Goal: Use online tool/utility: Use online tool/utility

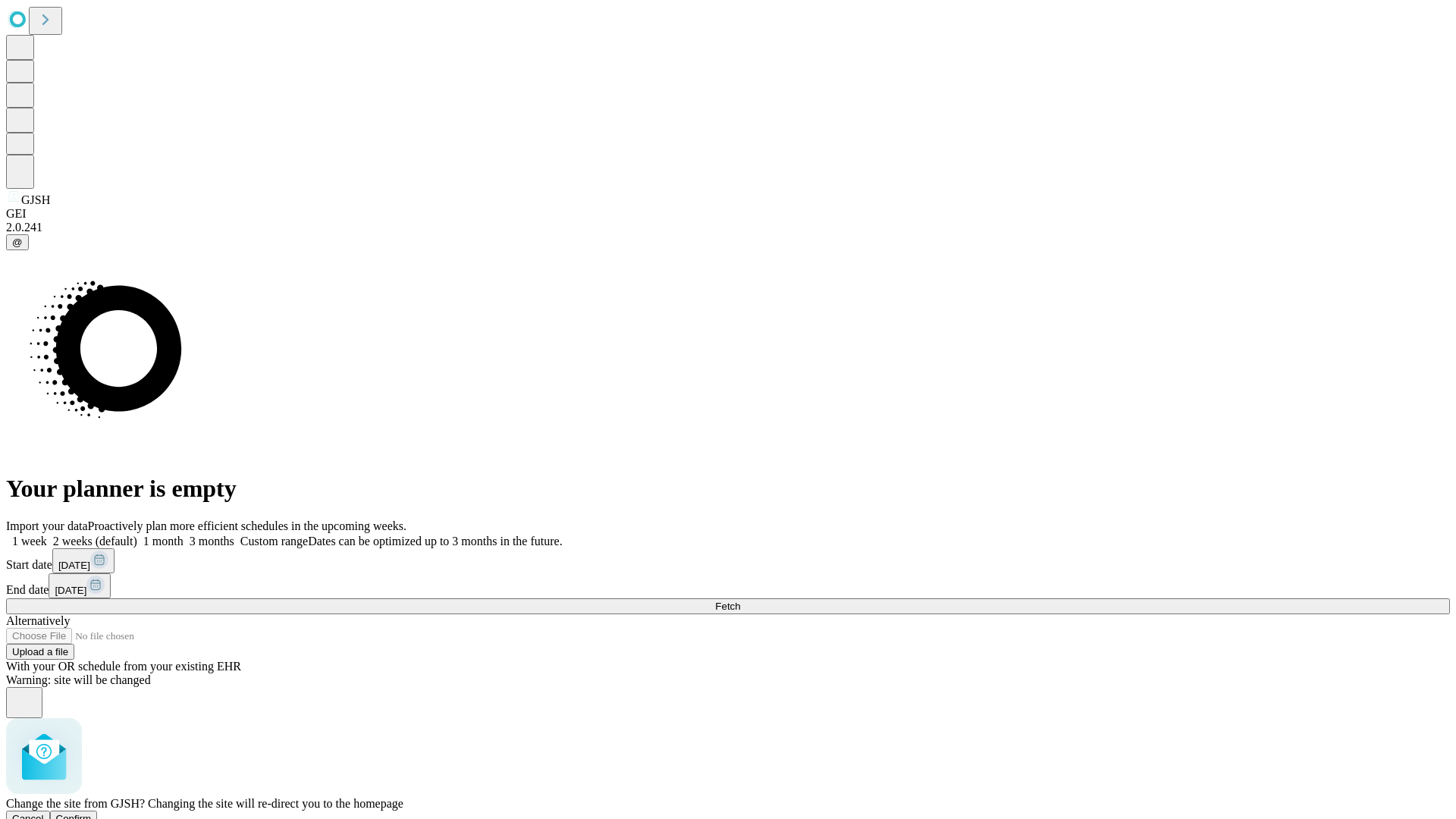
click at [92, 813] on span "Confirm" at bounding box center [73, 819] width 36 height 11
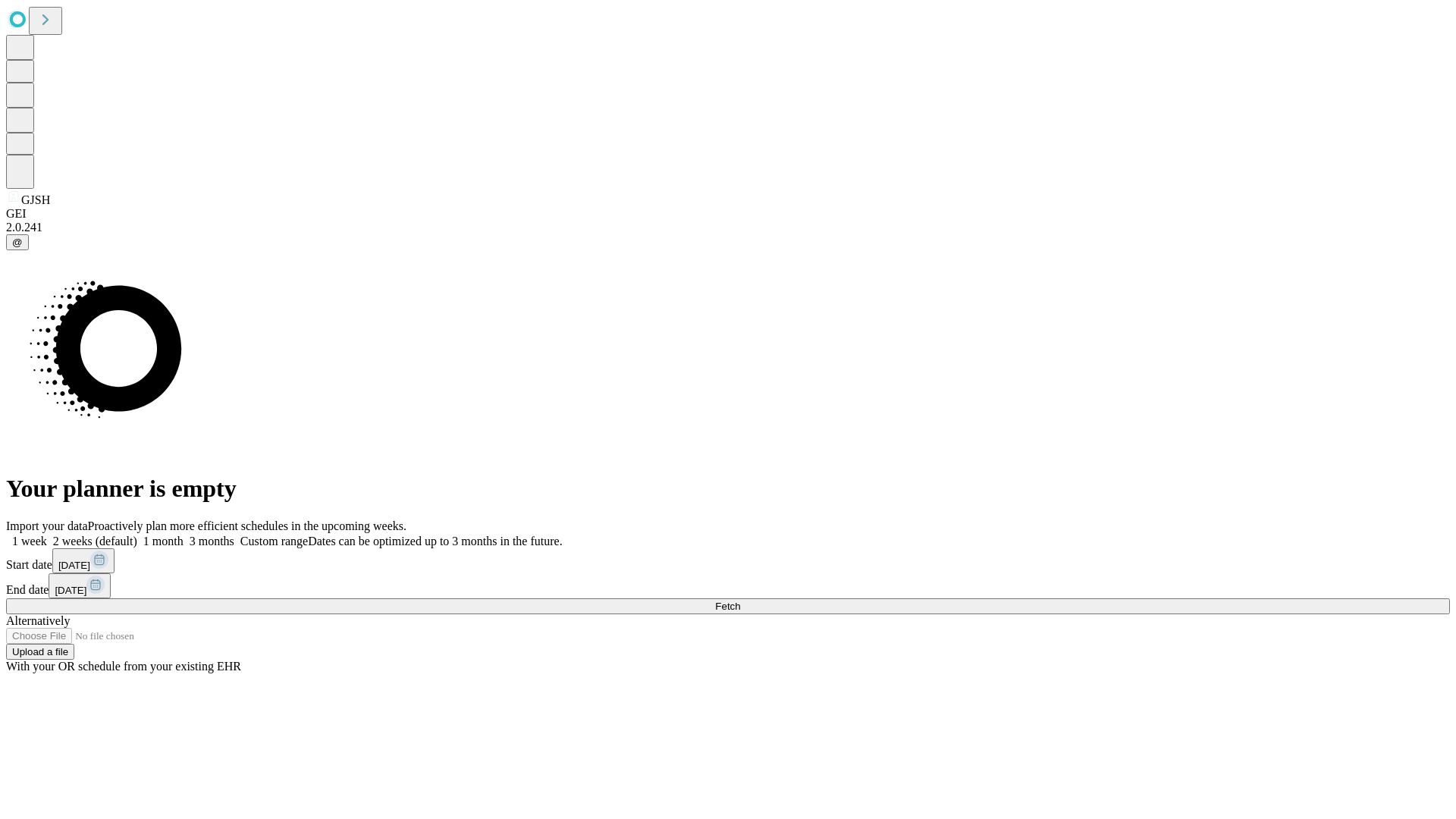
click at [184, 535] on label "1 month" at bounding box center [160, 541] width 46 height 13
click at [740, 601] on span "Fetch" at bounding box center [727, 607] width 25 height 11
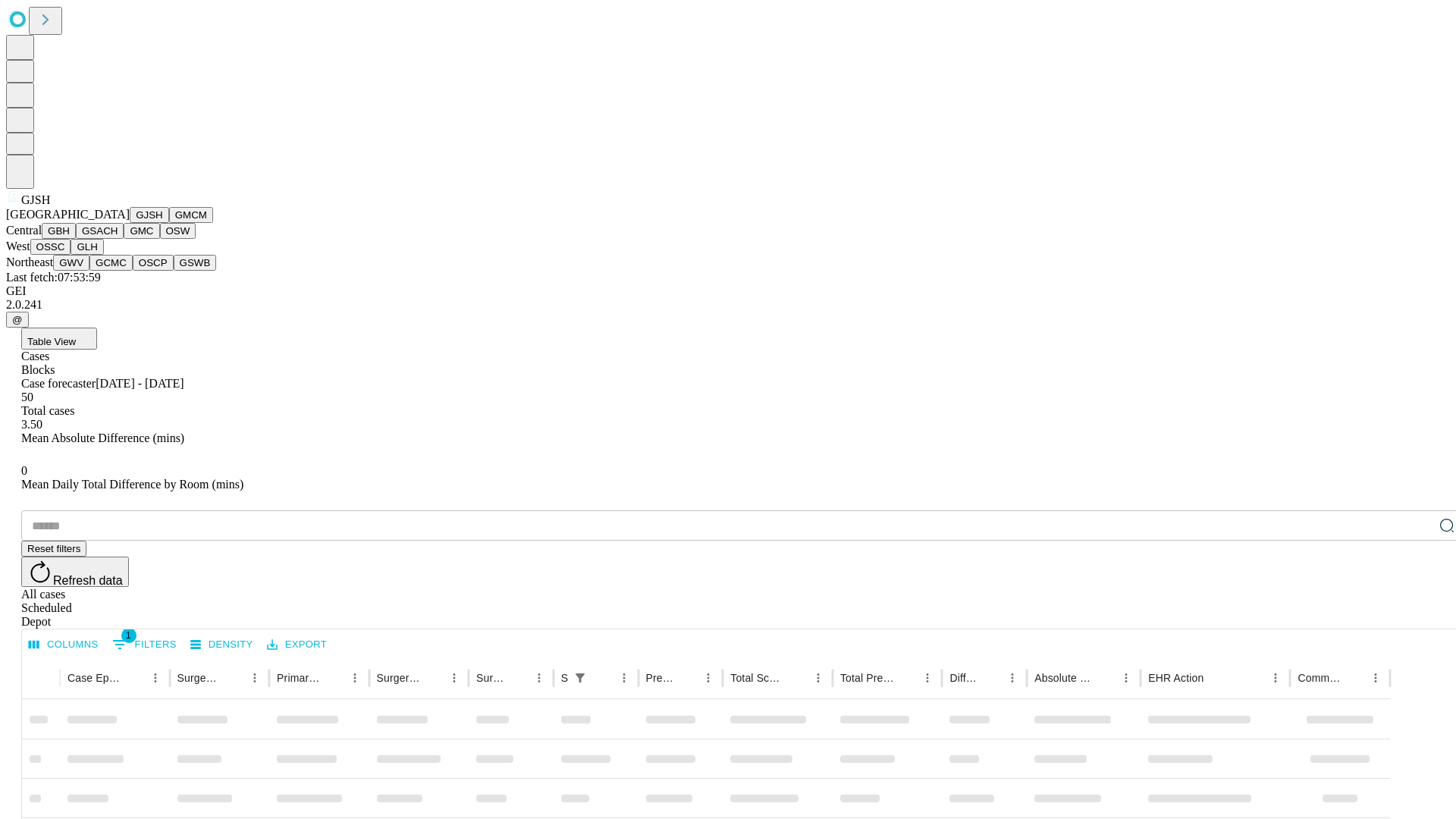
click at [169, 223] on button "GMCM" at bounding box center [191, 215] width 44 height 16
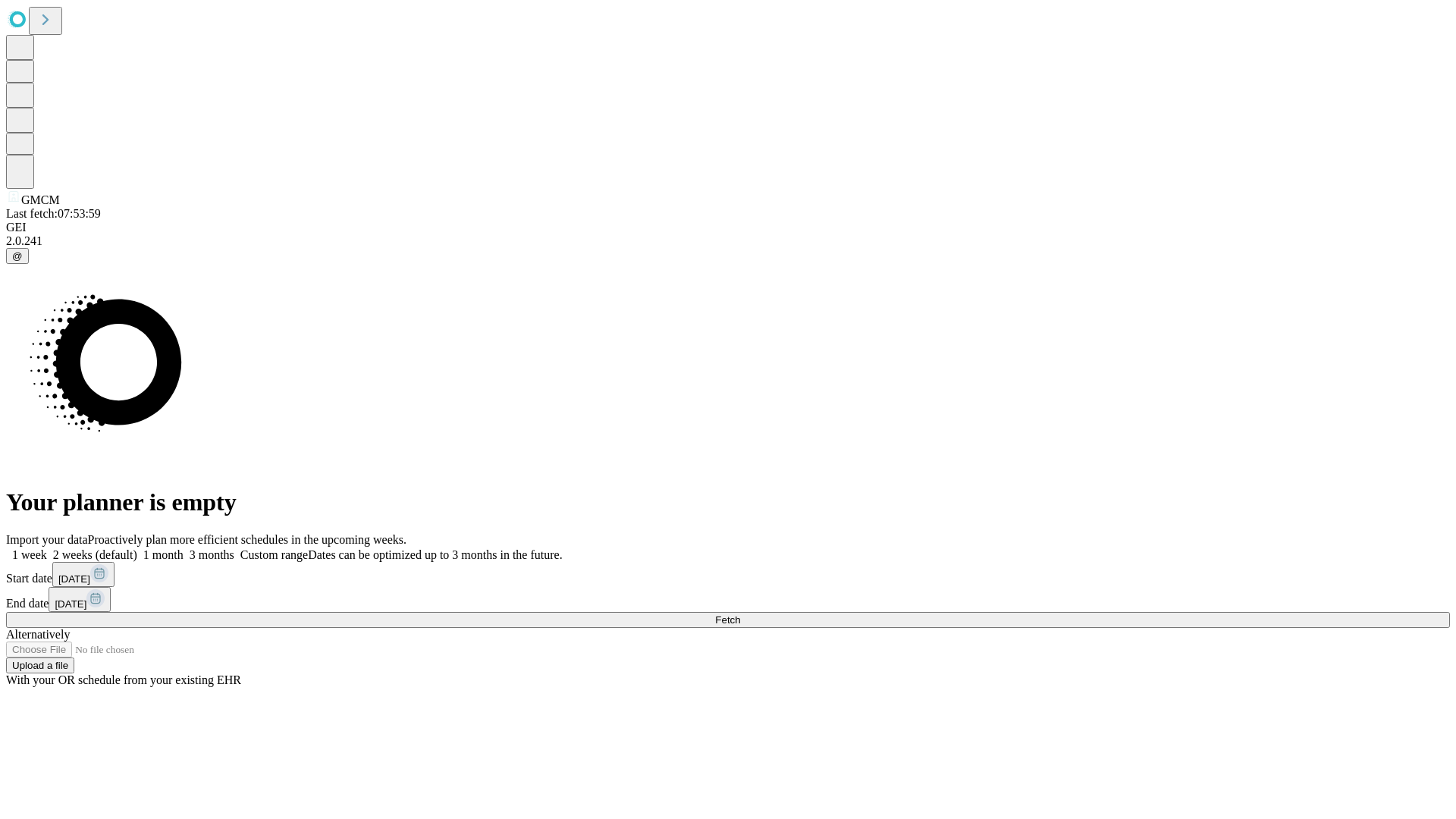
click at [184, 548] on label "1 month" at bounding box center [160, 555] width 46 height 13
click at [740, 615] on span "Fetch" at bounding box center [727, 620] width 25 height 11
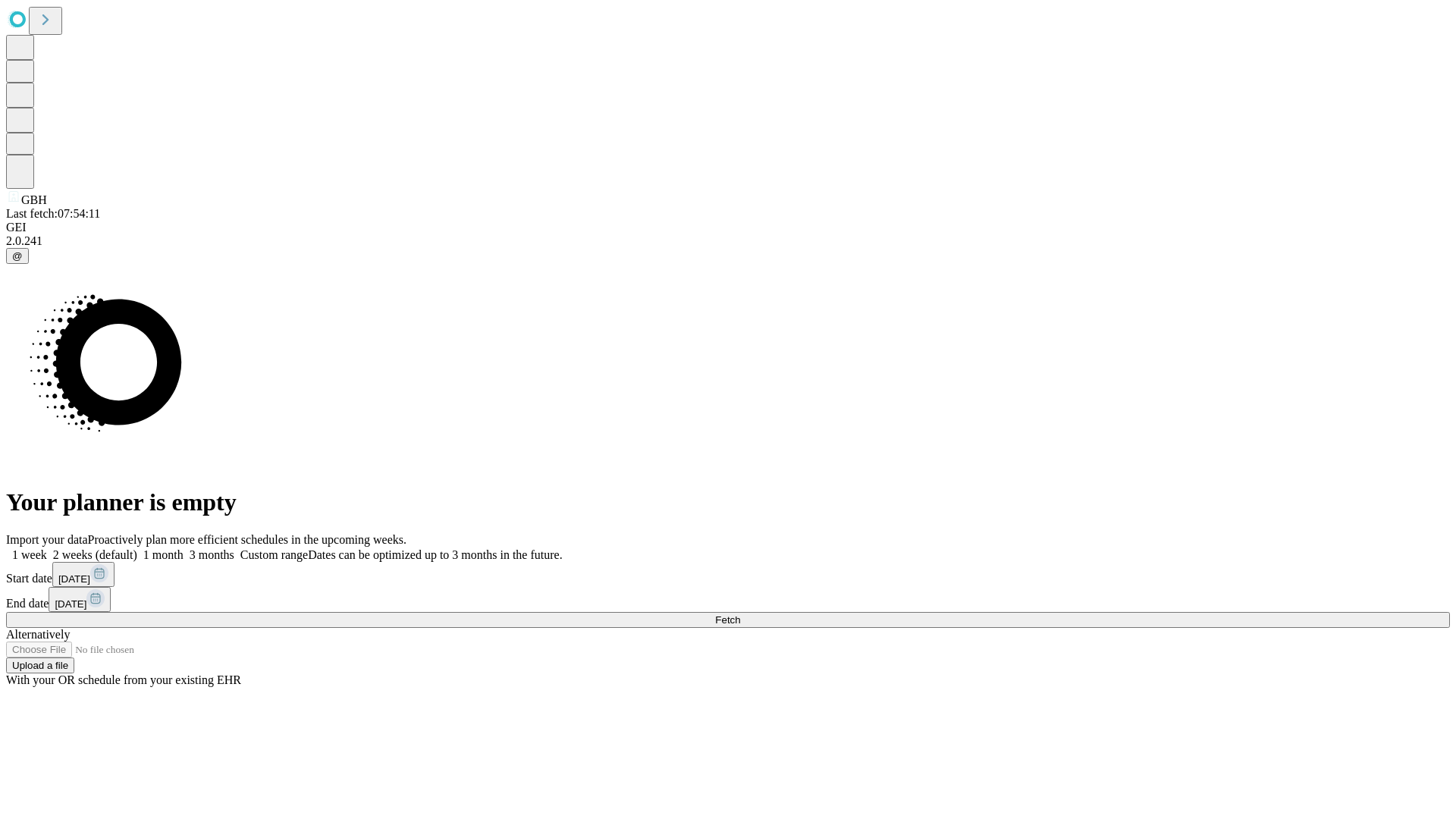
click at [184, 548] on label "1 month" at bounding box center [160, 555] width 46 height 13
click at [740, 615] on span "Fetch" at bounding box center [727, 620] width 25 height 11
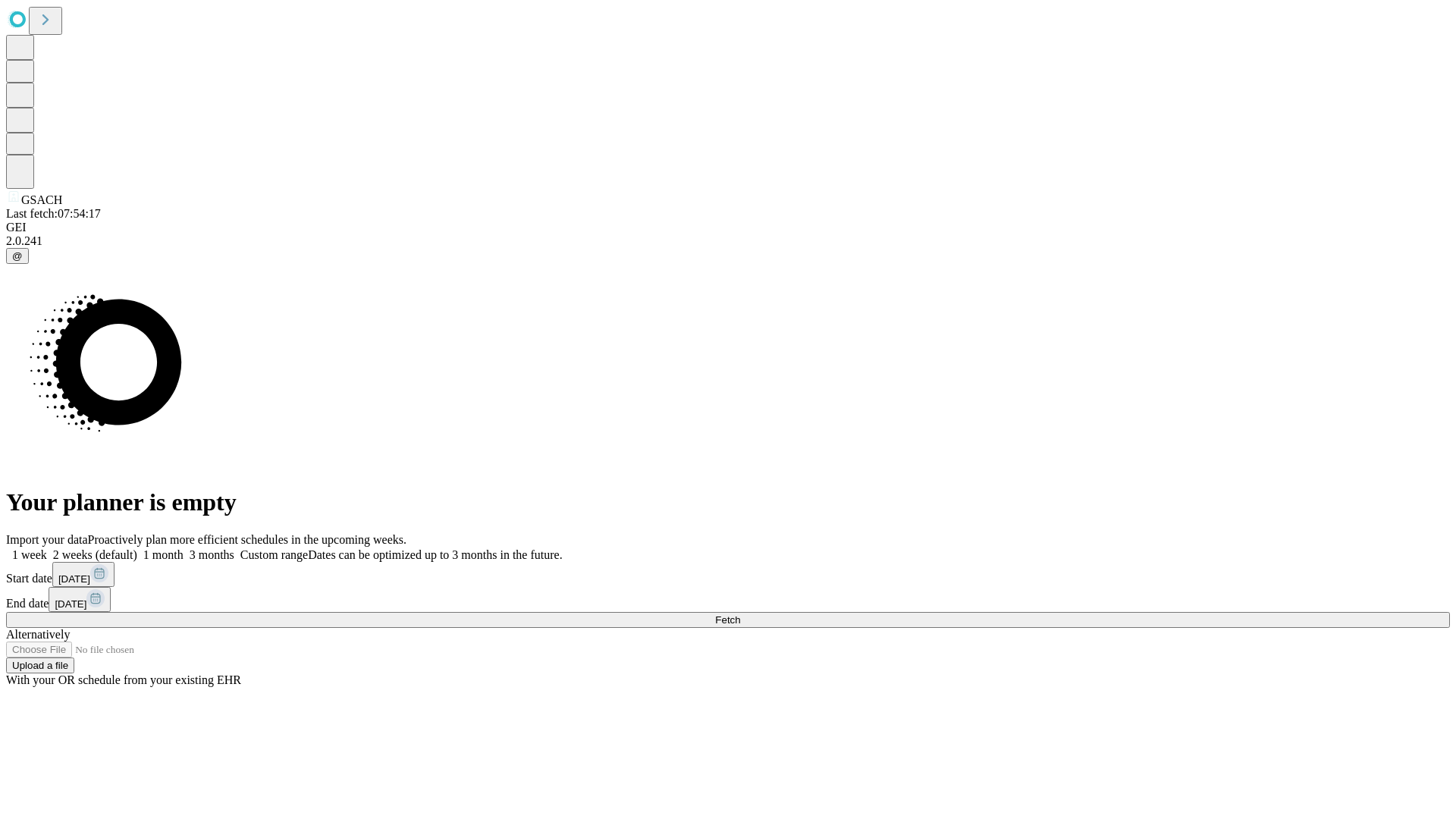
click at [184, 548] on label "1 month" at bounding box center [160, 555] width 46 height 13
click at [740, 615] on span "Fetch" at bounding box center [727, 620] width 25 height 11
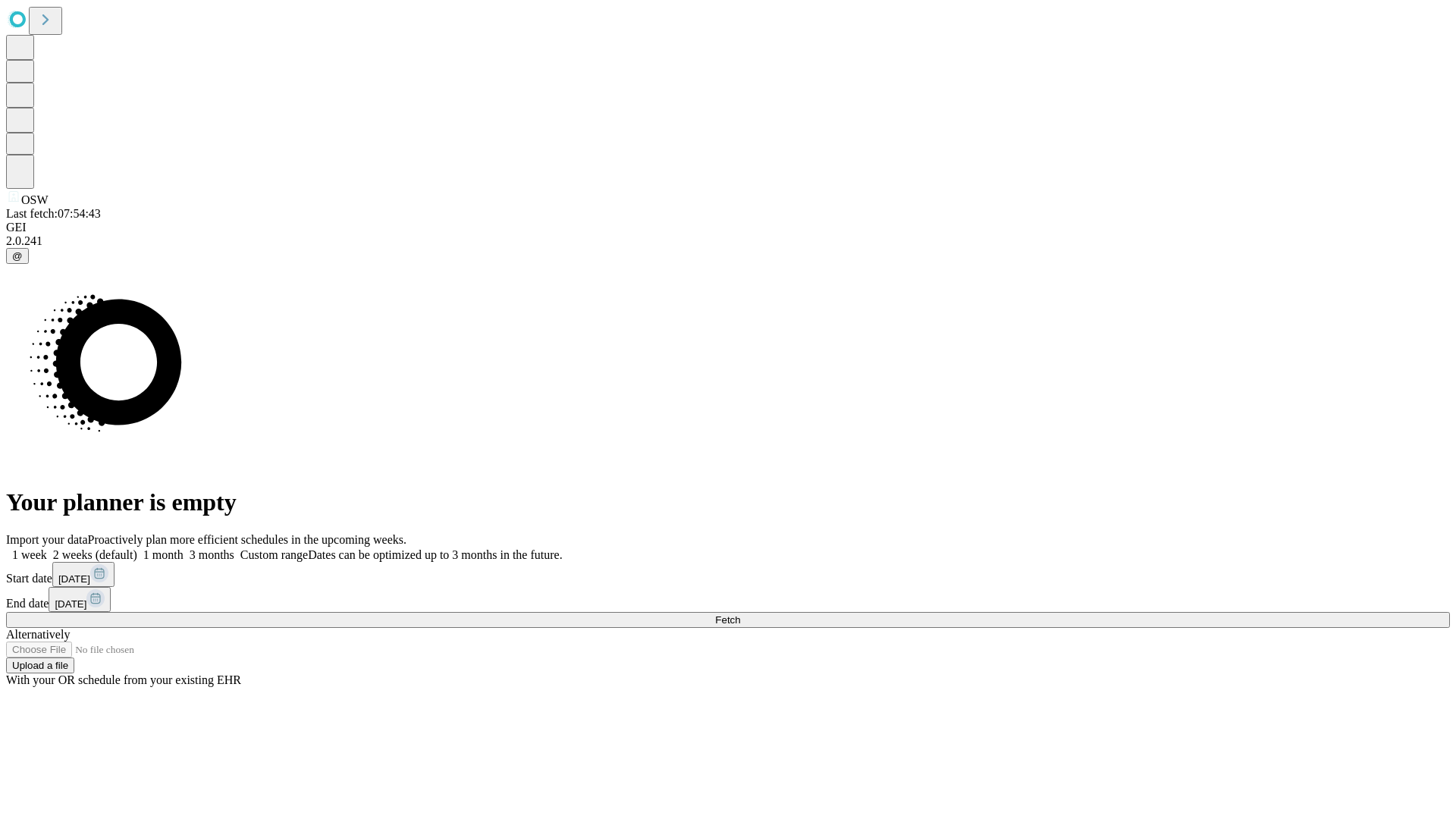
click at [184, 548] on label "1 month" at bounding box center [160, 555] width 46 height 13
click at [740, 615] on span "Fetch" at bounding box center [727, 620] width 25 height 11
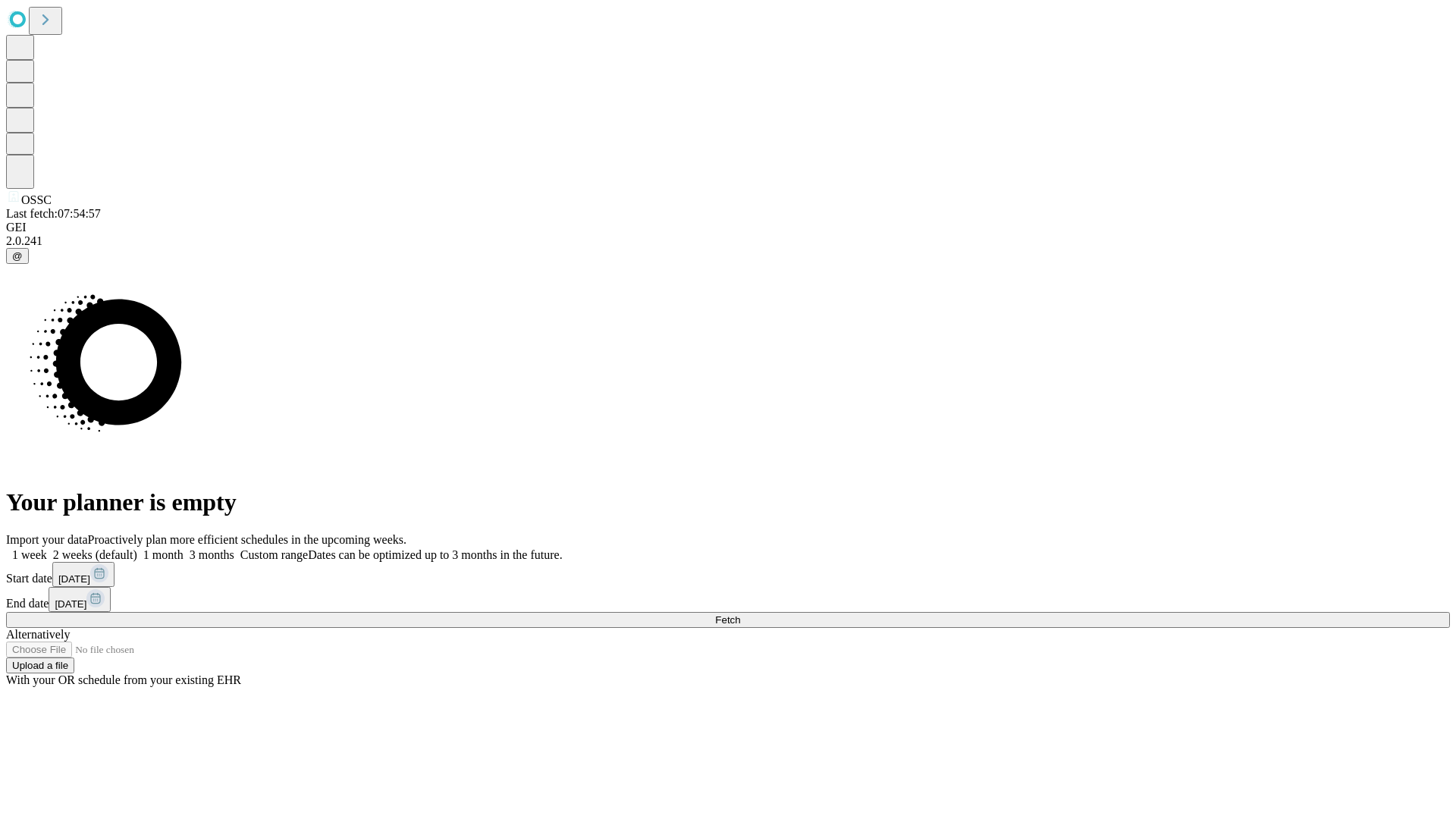
click at [184, 548] on label "1 month" at bounding box center [160, 555] width 46 height 13
click at [740, 615] on span "Fetch" at bounding box center [727, 620] width 25 height 11
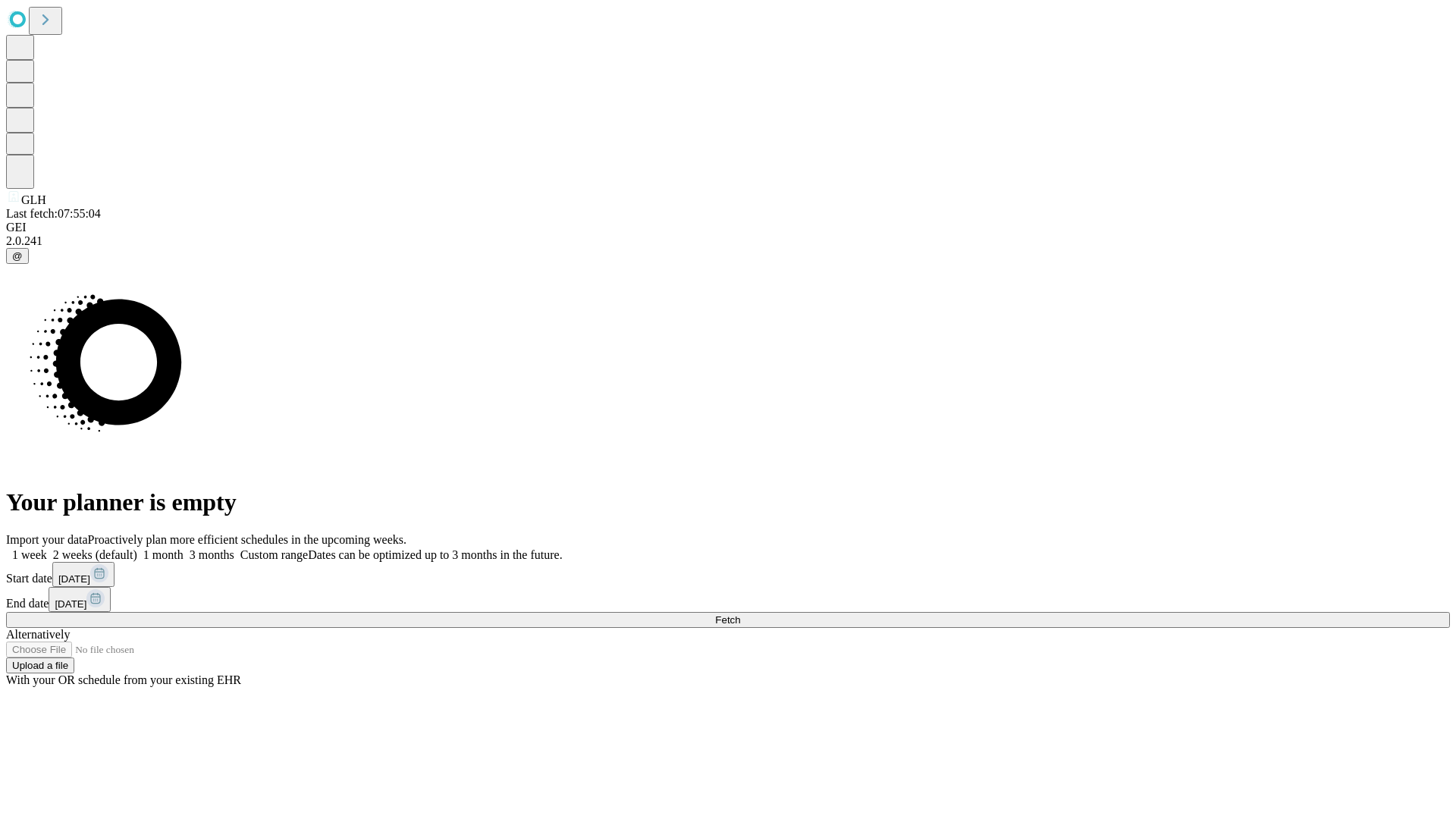
click at [184, 548] on label "1 month" at bounding box center [160, 555] width 46 height 13
click at [740, 615] on span "Fetch" at bounding box center [727, 620] width 25 height 11
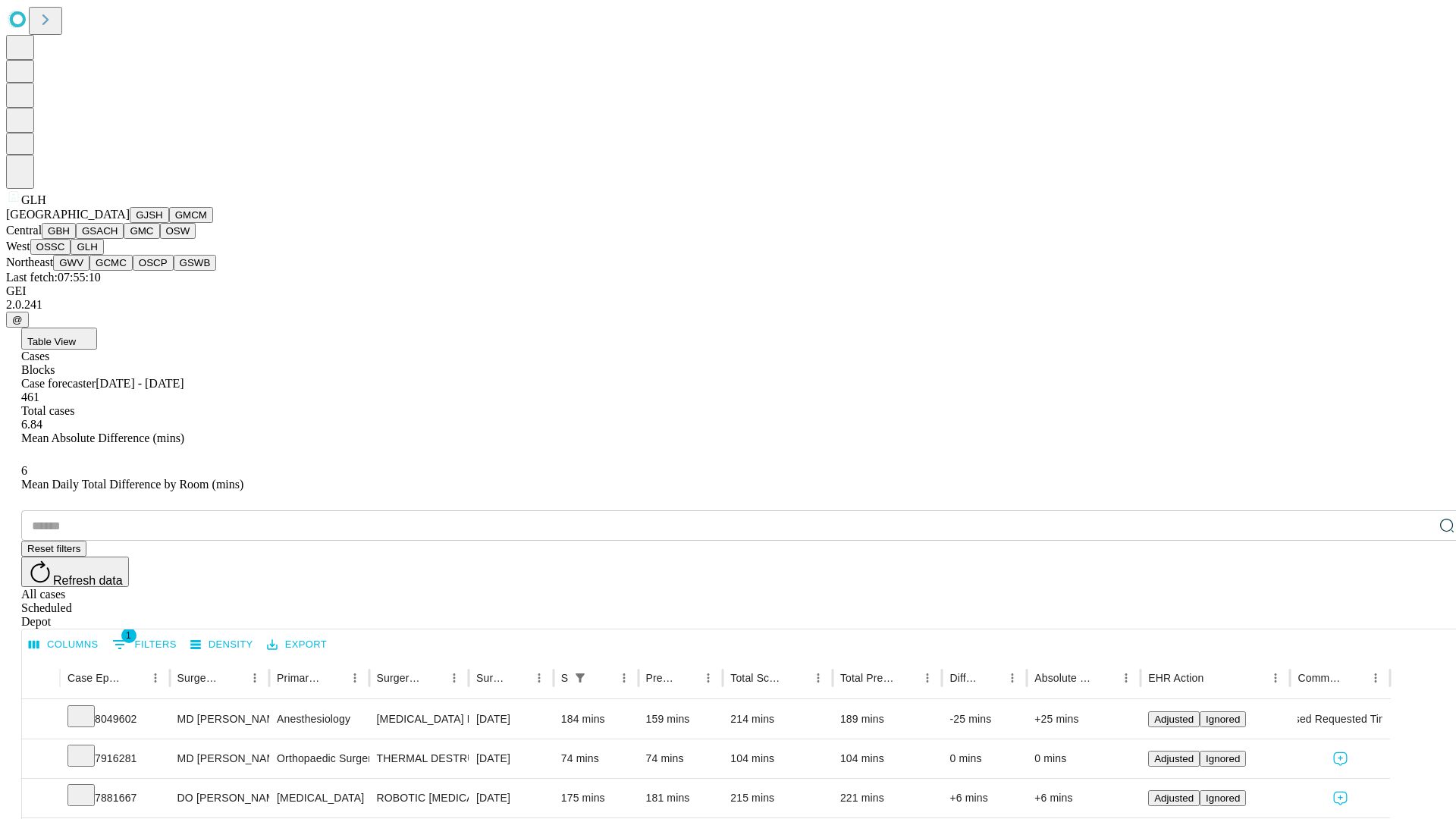
click at [89, 271] on button "GWV" at bounding box center [72, 263] width 37 height 16
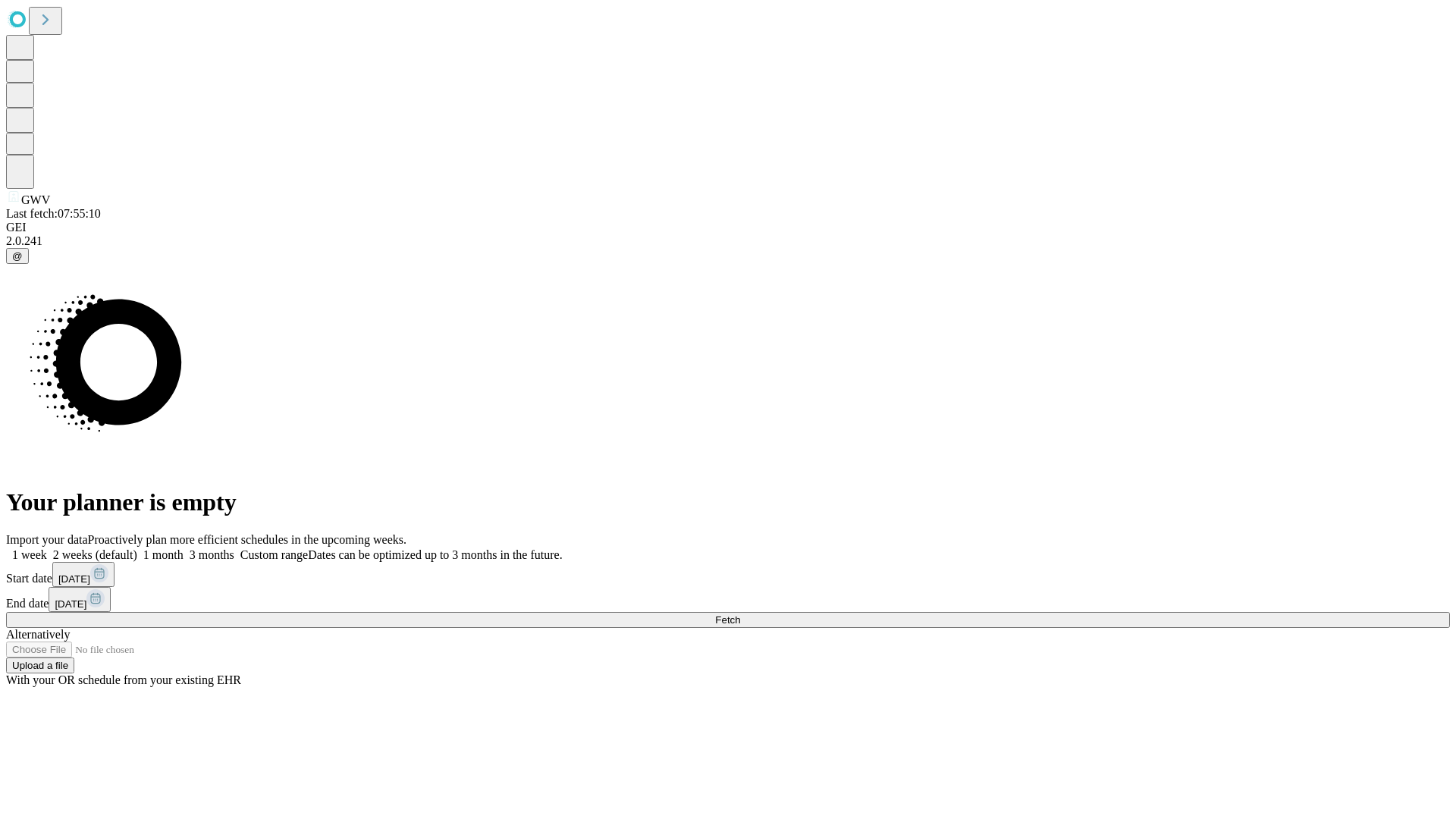
click at [184, 548] on label "1 month" at bounding box center [160, 555] width 46 height 13
click at [740, 615] on span "Fetch" at bounding box center [727, 620] width 25 height 11
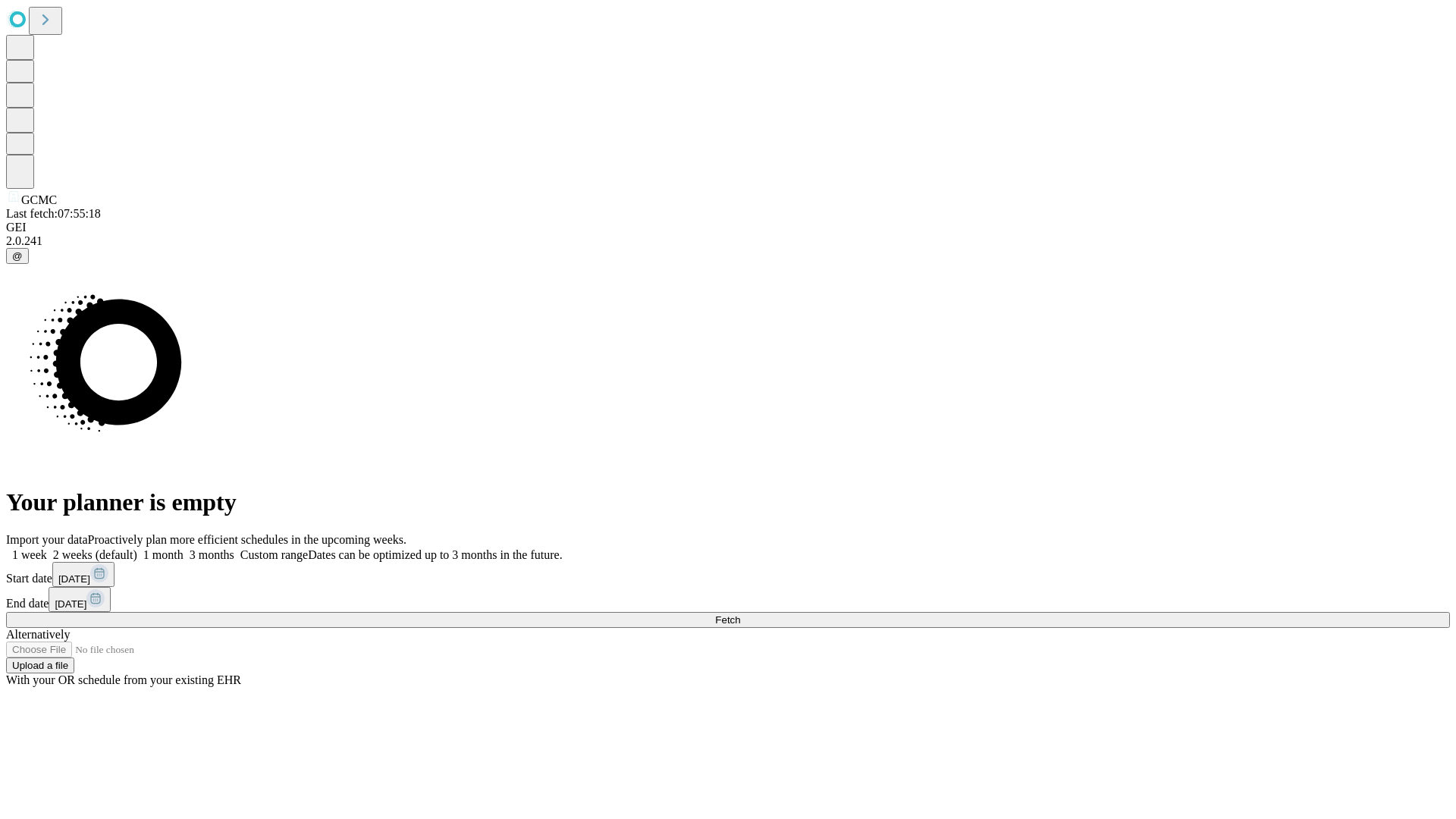
click at [184, 548] on label "1 month" at bounding box center [160, 555] width 46 height 13
click at [740, 615] on span "Fetch" at bounding box center [727, 620] width 25 height 11
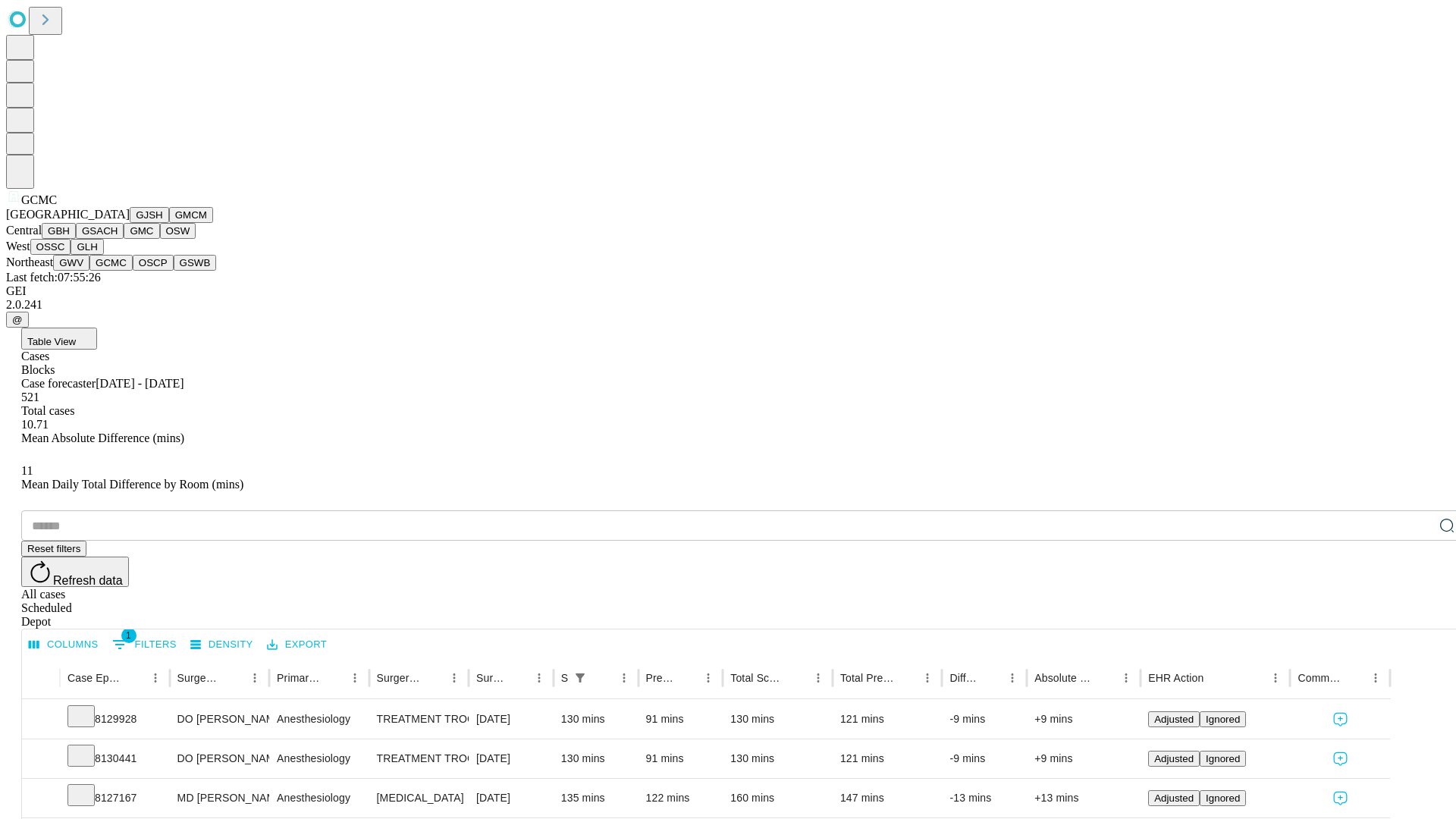
click at [133, 271] on button "OSCP" at bounding box center [152, 263] width 41 height 16
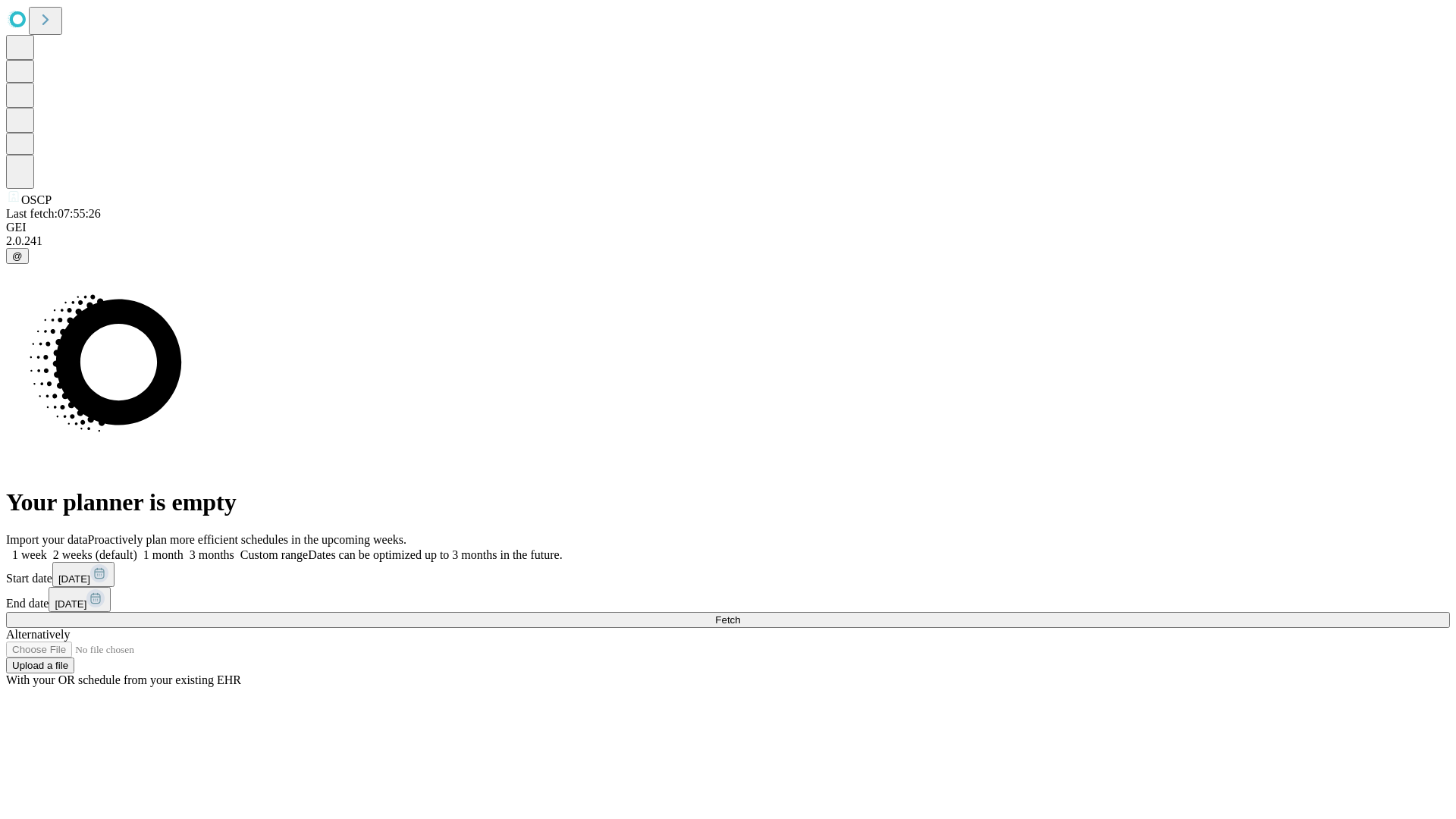
click at [184, 548] on label "1 month" at bounding box center [160, 555] width 46 height 13
click at [740, 615] on span "Fetch" at bounding box center [727, 620] width 25 height 11
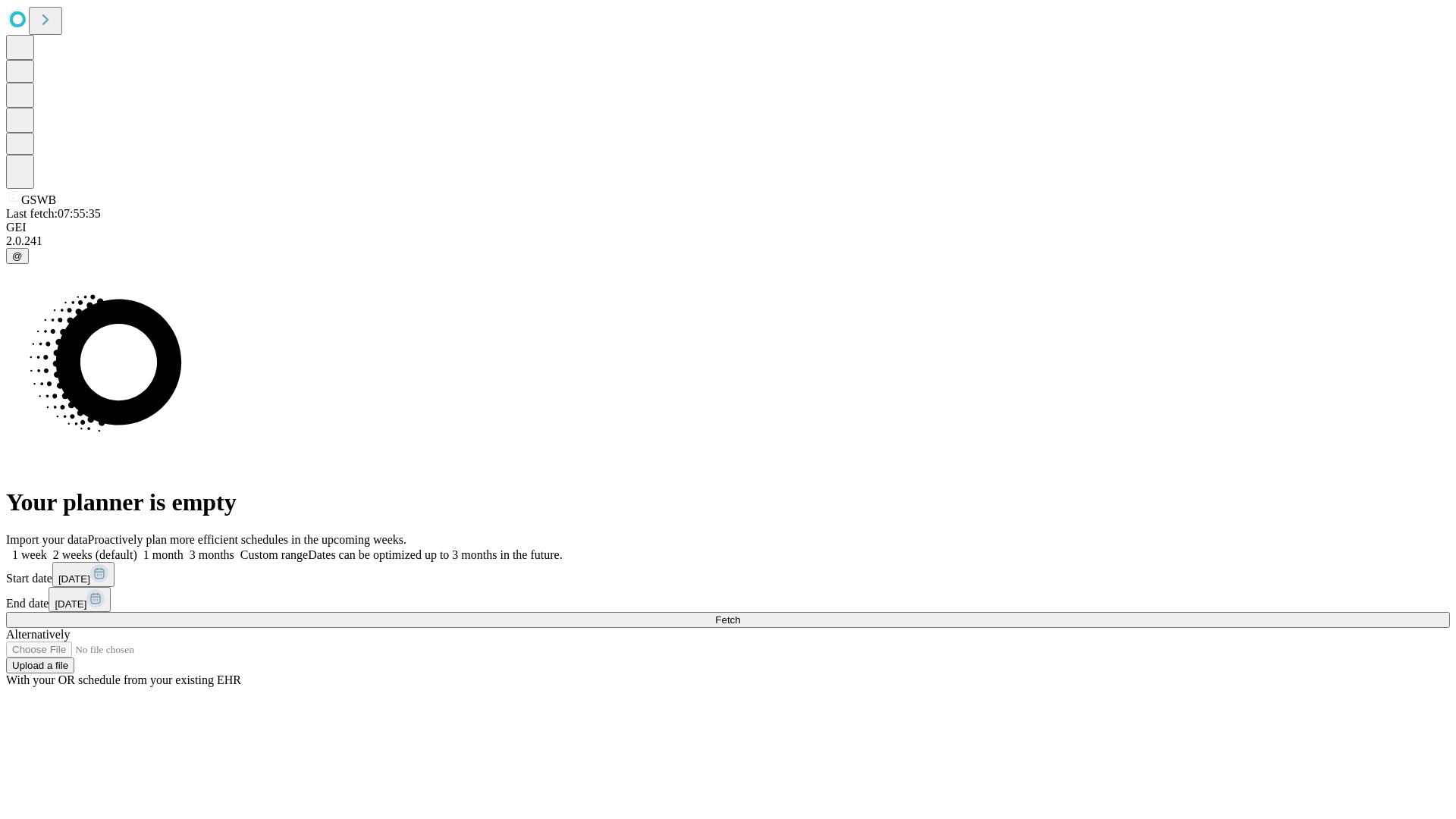
click at [184, 548] on label "1 month" at bounding box center [160, 555] width 46 height 13
click at [740, 615] on span "Fetch" at bounding box center [727, 620] width 25 height 11
